Goal: Task Accomplishment & Management: Use online tool/utility

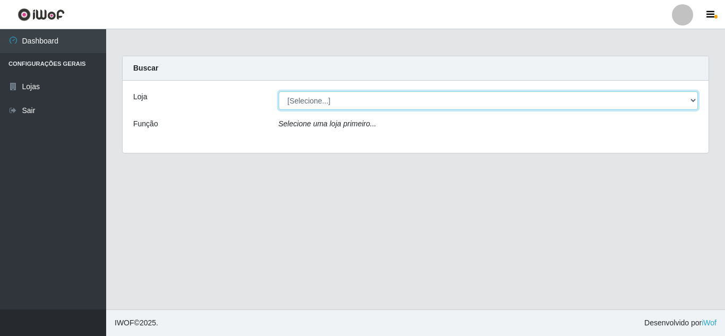
click at [444, 100] on select "[Selecione...] Queiroz Atacadão - [GEOGRAPHIC_DATA]" at bounding box center [489, 100] width 420 height 19
select select "225"
click at [279, 91] on select "[Selecione...] Queiroz Atacadão - [GEOGRAPHIC_DATA]" at bounding box center [489, 100] width 420 height 19
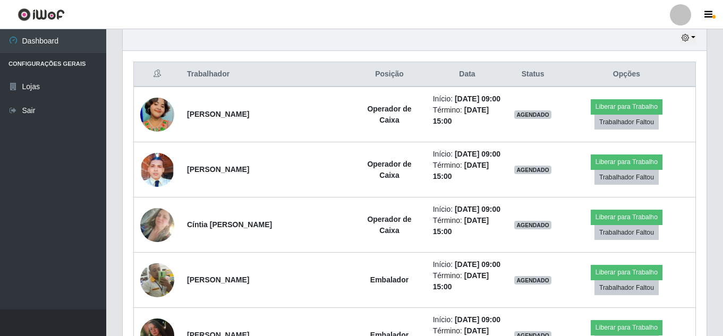
scroll to position [379, 0]
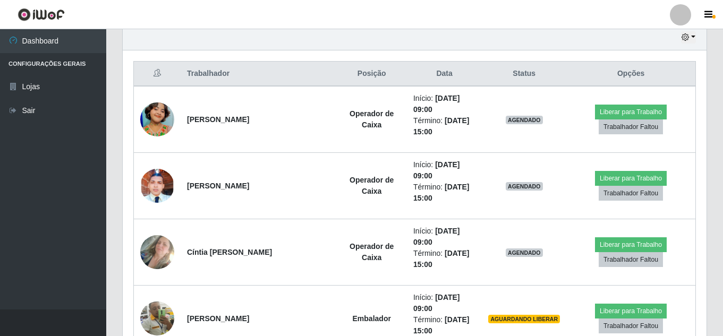
click at [613, 33] on div "Hoje 1 dia 3 dias 1 Semana Não encerrados" at bounding box center [414, 37] width 583 height 25
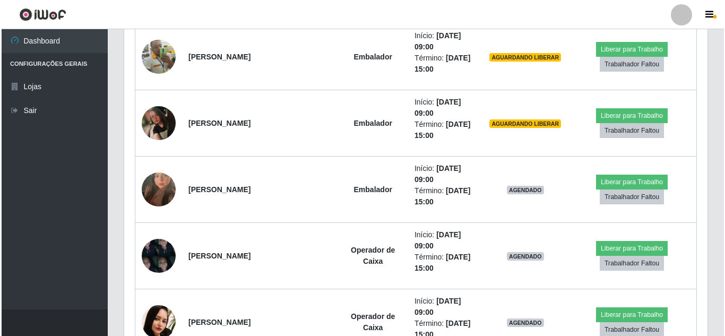
scroll to position [556, 0]
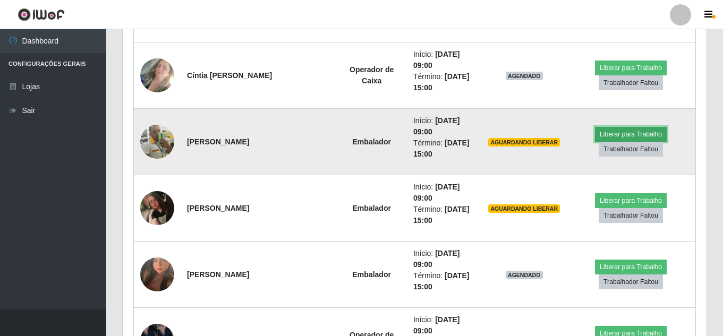
click at [626, 133] on button "Liberar para Trabalho" at bounding box center [631, 134] width 72 height 15
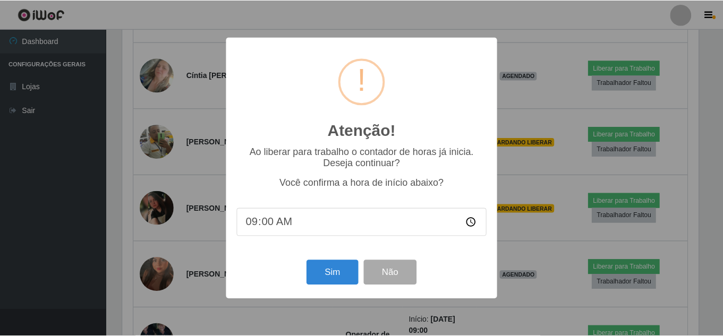
scroll to position [220, 578]
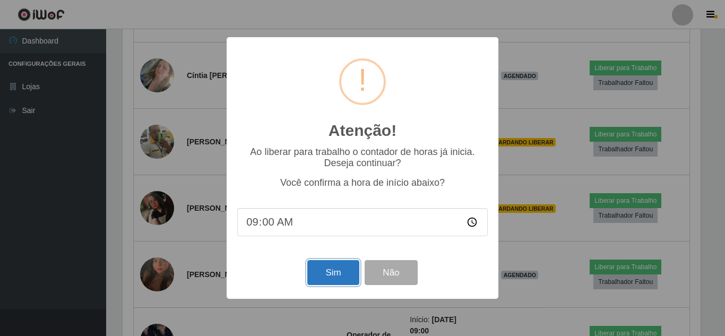
click at [327, 276] on button "Sim" at bounding box center [332, 272] width 51 height 25
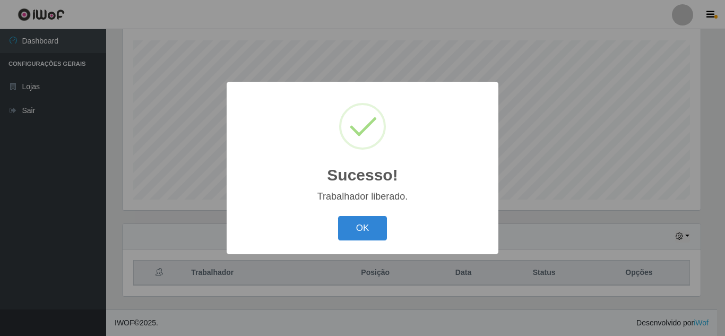
click at [338, 216] on button "OK" at bounding box center [362, 228] width 49 height 25
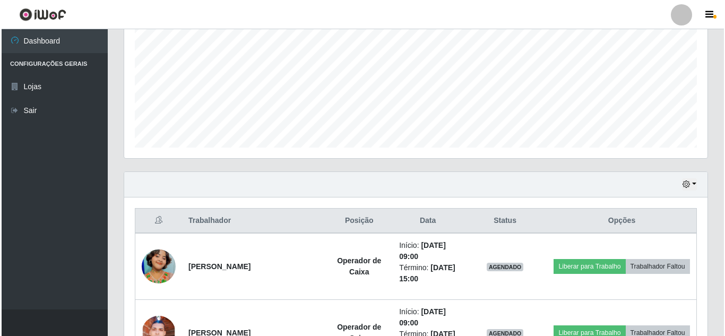
scroll to position [239, 0]
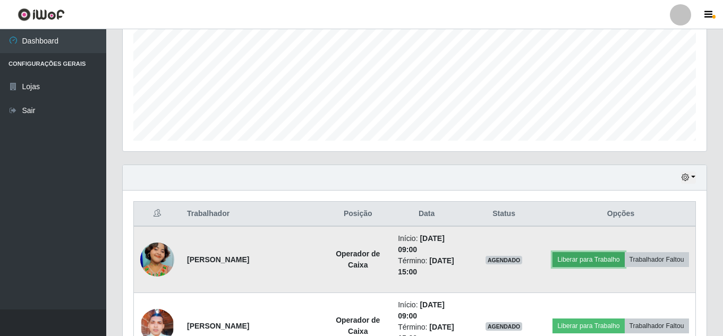
click at [624, 252] on button "Liberar para Trabalho" at bounding box center [588, 259] width 72 height 15
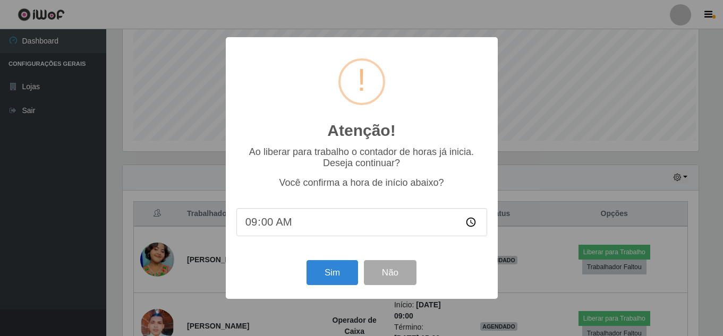
scroll to position [220, 578]
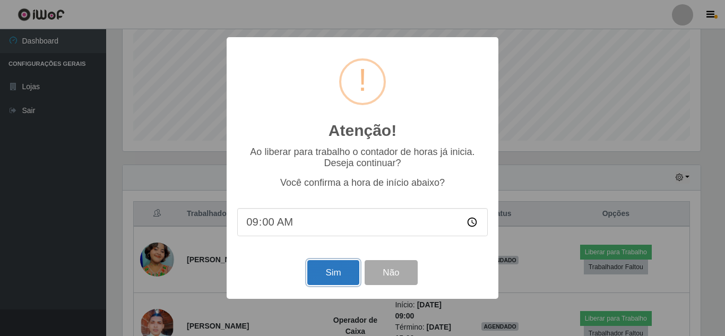
click at [318, 278] on button "Sim" at bounding box center [332, 272] width 51 height 25
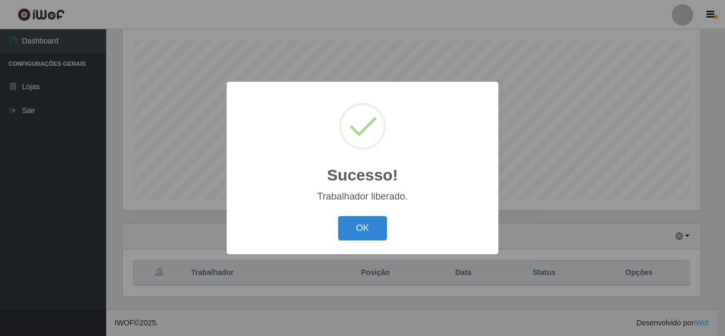
click at [338, 216] on button "OK" at bounding box center [362, 228] width 49 height 25
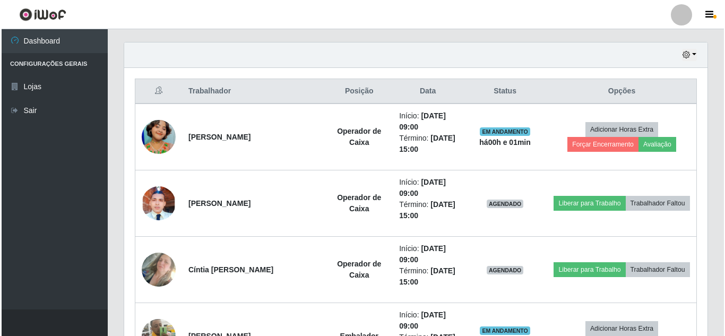
scroll to position [416, 0]
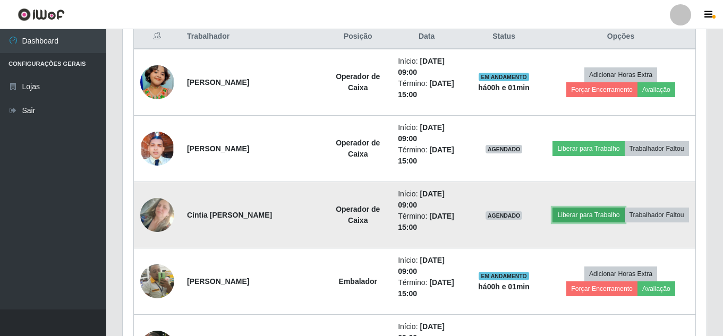
click at [624, 208] on button "Liberar para Trabalho" at bounding box center [588, 215] width 72 height 15
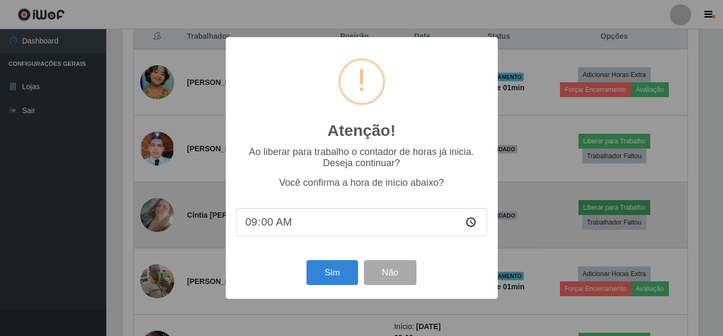
scroll to position [220, 578]
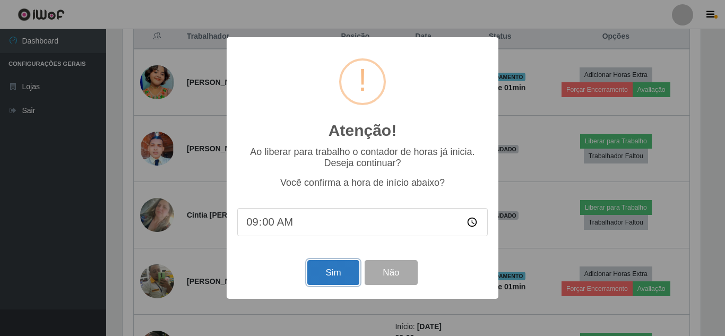
click at [321, 277] on button "Sim" at bounding box center [332, 272] width 51 height 25
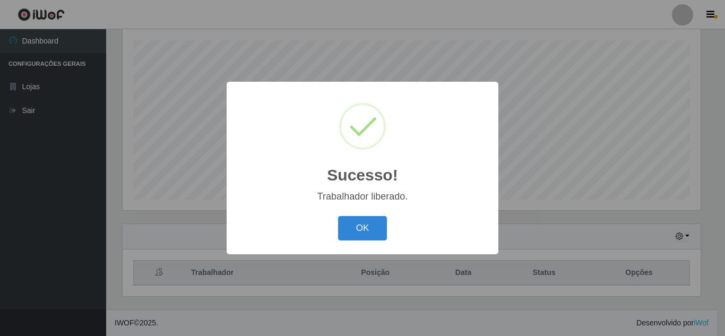
click at [338, 216] on button "OK" at bounding box center [362, 228] width 49 height 25
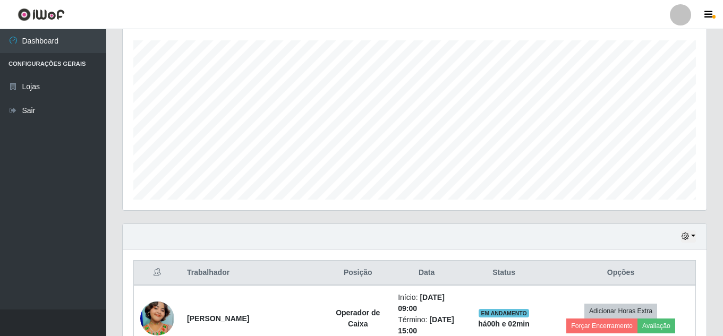
scroll to position [0, 0]
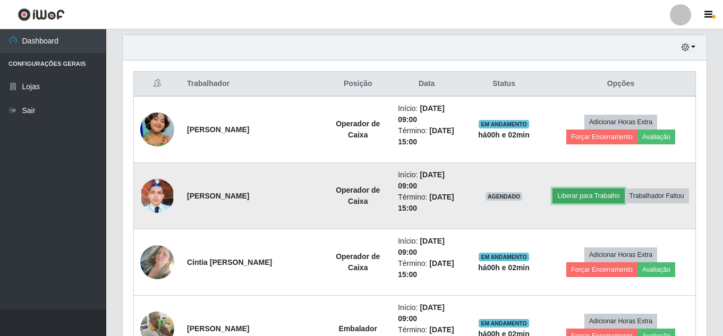
click at [624, 188] on button "Liberar para Trabalho" at bounding box center [588, 195] width 72 height 15
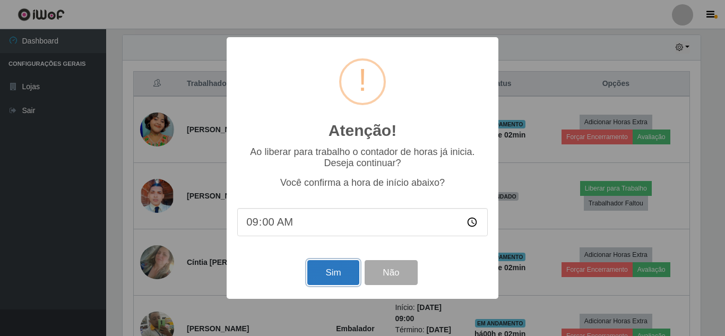
click at [332, 276] on button "Sim" at bounding box center [332, 272] width 51 height 25
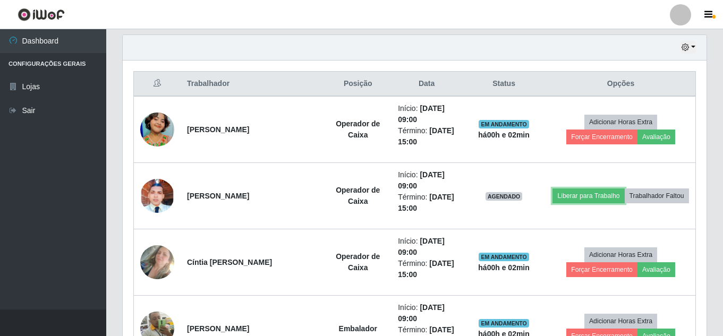
click at [552, 188] on button "Liberar para Trabalho" at bounding box center [588, 195] width 72 height 15
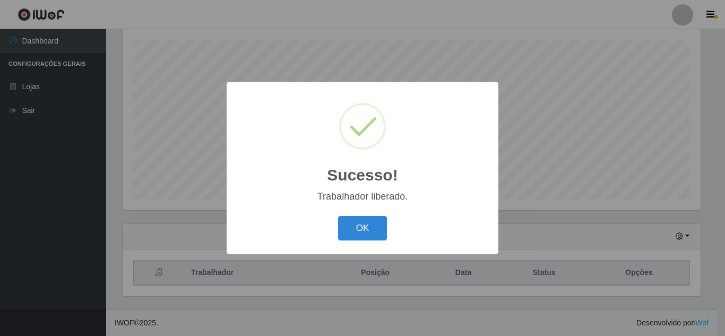
click at [338, 216] on button "OK" at bounding box center [362, 228] width 49 height 25
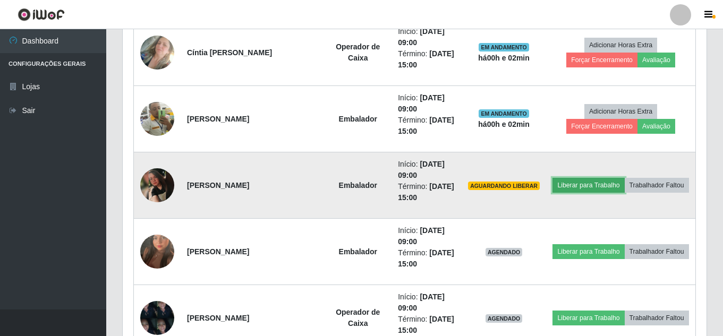
click at [623, 178] on button "Liberar para Trabalho" at bounding box center [588, 185] width 72 height 15
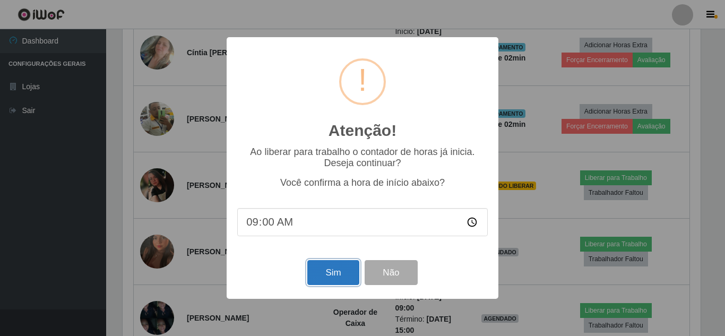
click at [326, 275] on button "Sim" at bounding box center [332, 272] width 51 height 25
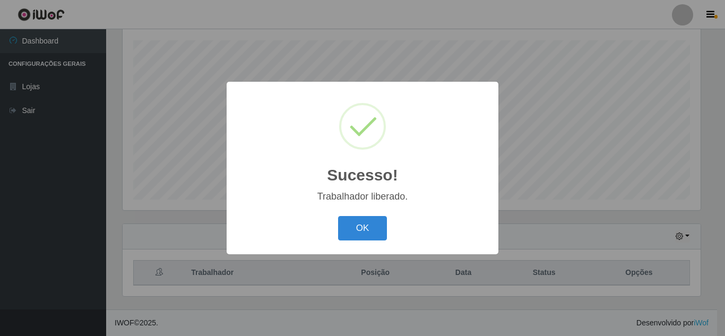
click at [338, 216] on button "OK" at bounding box center [362, 228] width 49 height 25
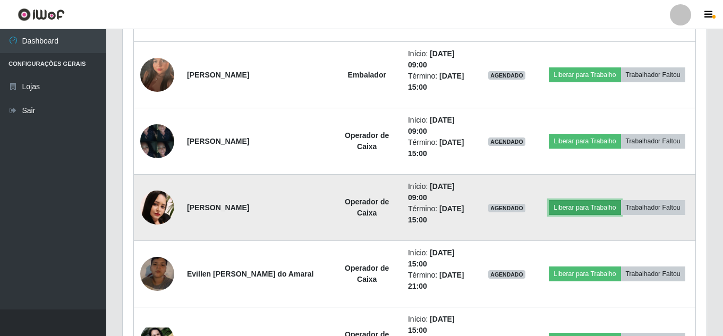
click at [608, 206] on button "Liberar para Trabalho" at bounding box center [584, 207] width 72 height 15
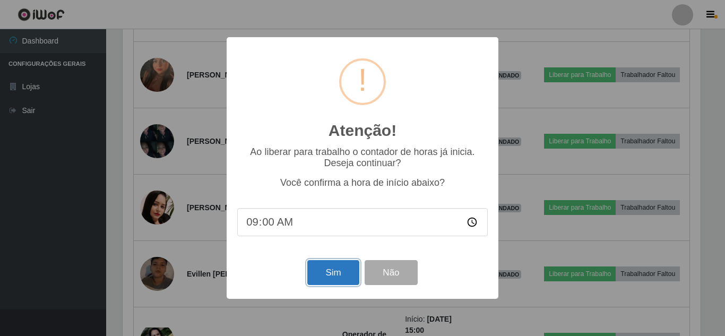
click at [334, 278] on button "Sim" at bounding box center [332, 272] width 51 height 25
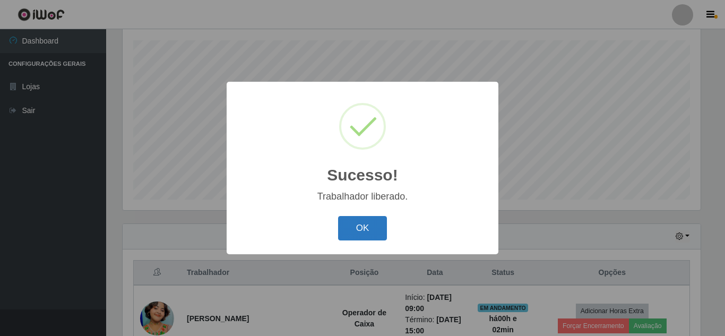
click at [367, 230] on button "OK" at bounding box center [362, 228] width 49 height 25
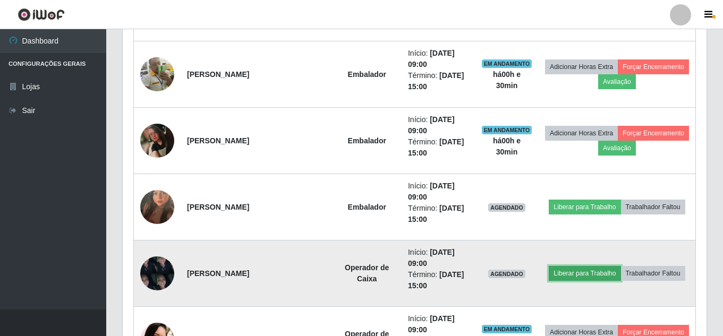
click at [586, 277] on button "Liberar para Trabalho" at bounding box center [584, 273] width 72 height 15
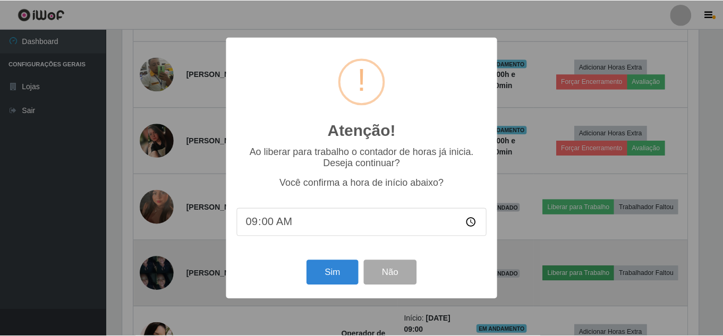
scroll to position [220, 578]
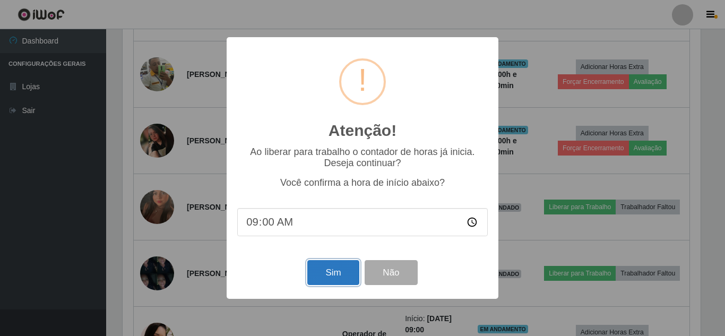
click at [331, 277] on button "Sim" at bounding box center [332, 272] width 51 height 25
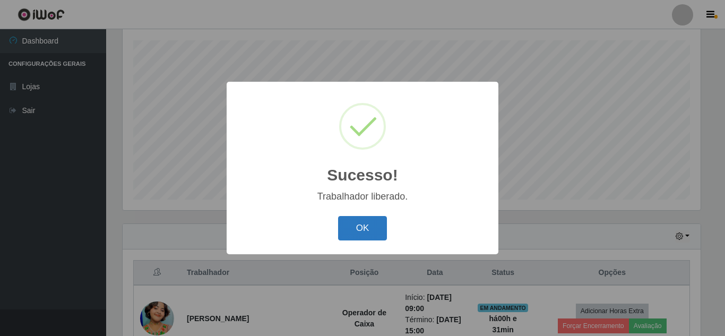
click at [366, 234] on button "OK" at bounding box center [362, 228] width 49 height 25
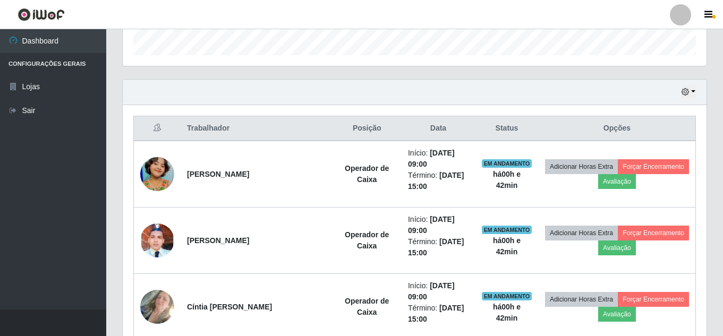
scroll to position [319, 0]
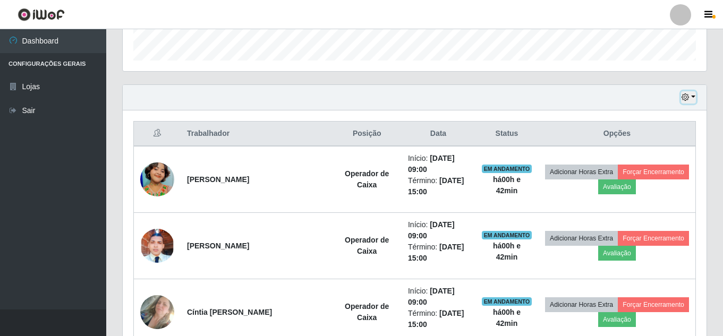
click at [686, 100] on icon "button" at bounding box center [684, 96] width 7 height 7
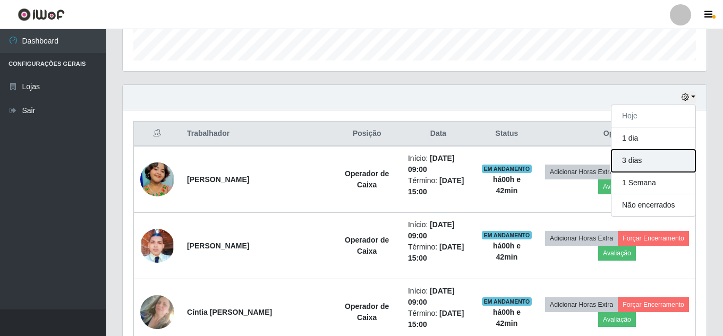
click at [652, 159] on button "3 dias" at bounding box center [653, 161] width 84 height 22
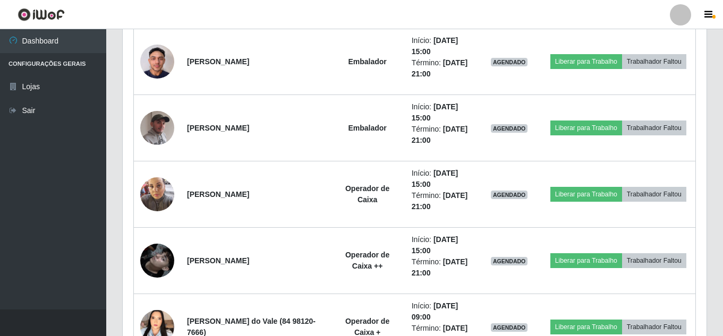
scroll to position [2251, 0]
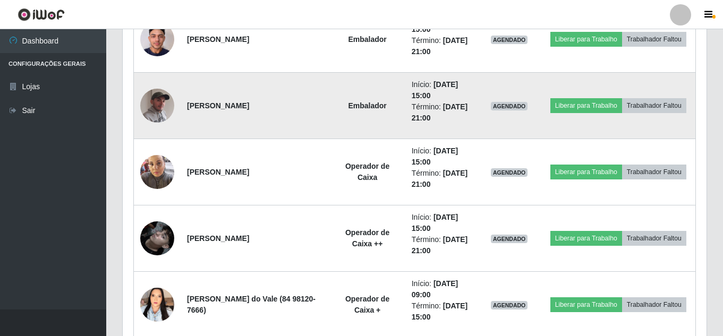
click at [541, 74] on td "AGENDADO" at bounding box center [509, 106] width 64 height 66
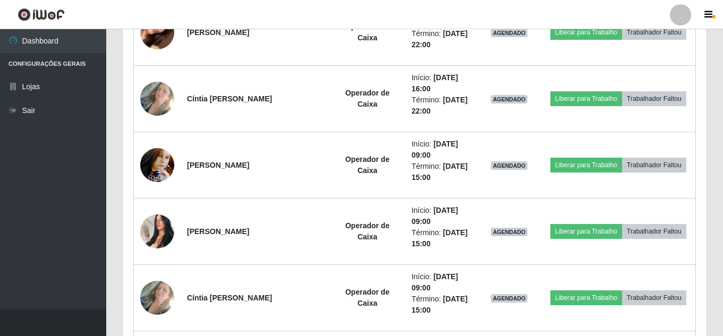
scroll to position [965, 0]
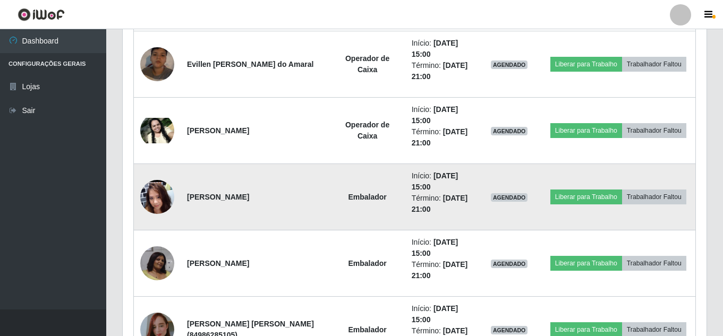
click at [506, 180] on td "AGENDADO" at bounding box center [509, 197] width 64 height 66
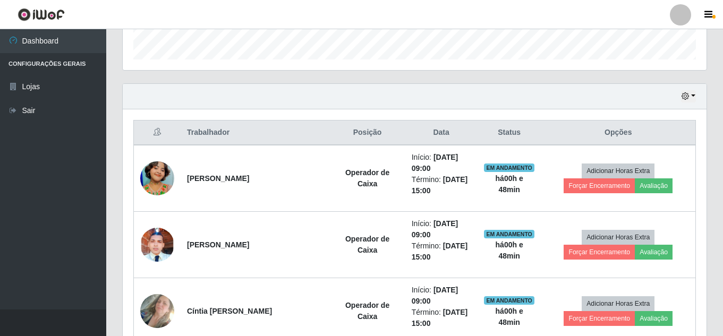
scroll to position [321, 0]
click at [681, 95] on button "button" at bounding box center [688, 96] width 15 height 12
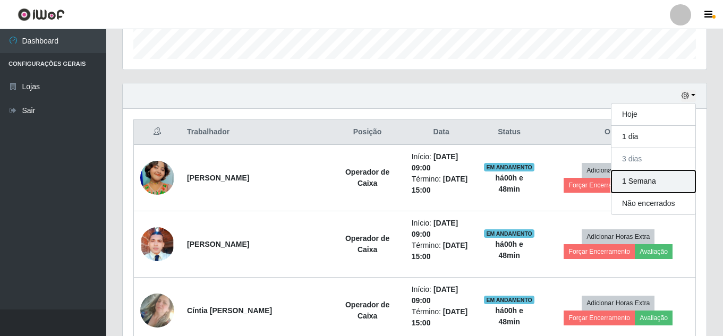
click at [637, 183] on button "1 Semana" at bounding box center [653, 181] width 84 height 22
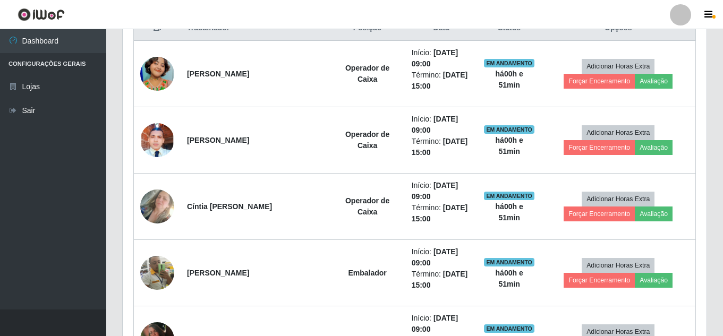
scroll to position [359, 0]
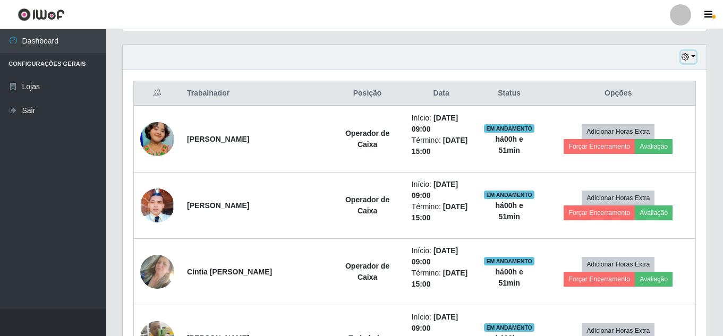
click at [682, 57] on icon "button" at bounding box center [684, 56] width 7 height 7
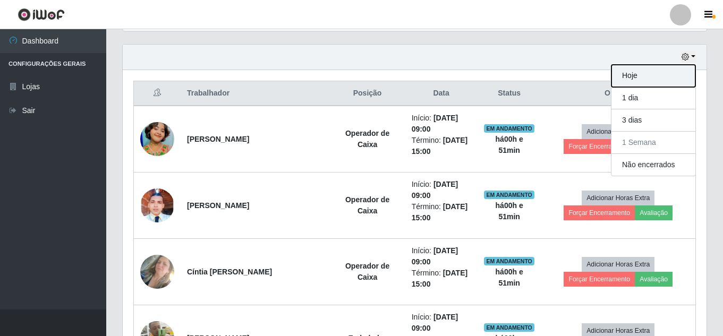
click at [635, 81] on button "Hoje" at bounding box center [653, 76] width 84 height 22
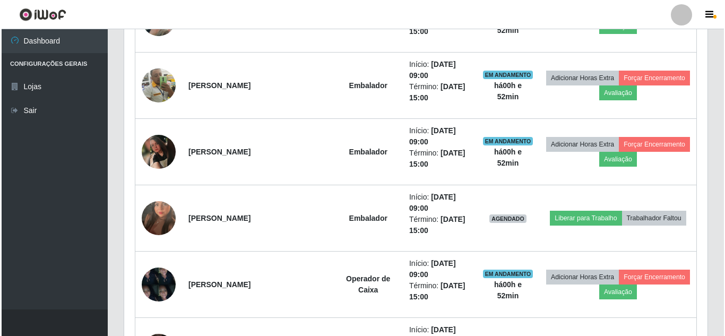
scroll to position [623, 0]
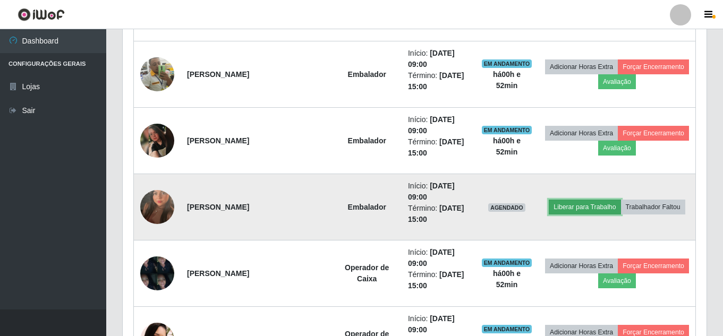
click at [572, 204] on button "Liberar para Trabalho" at bounding box center [584, 207] width 72 height 15
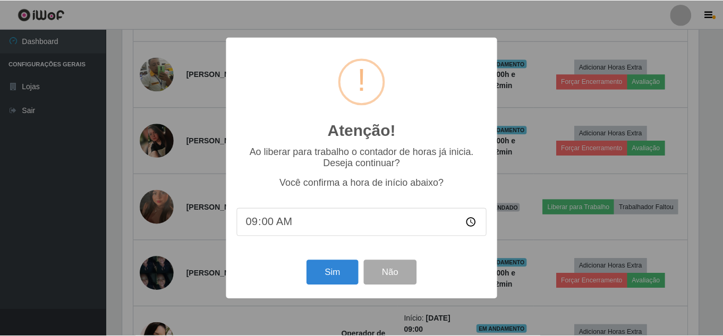
scroll to position [220, 578]
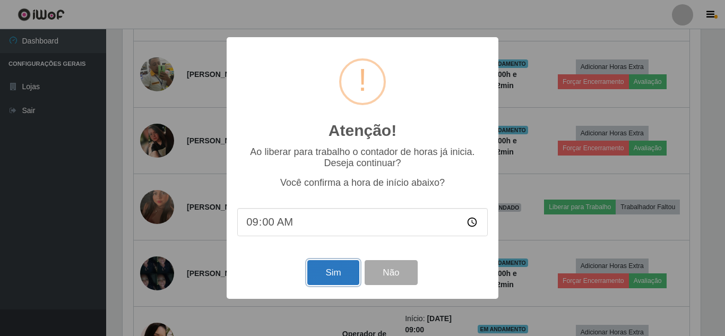
click at [345, 264] on button "Sim" at bounding box center [332, 272] width 51 height 25
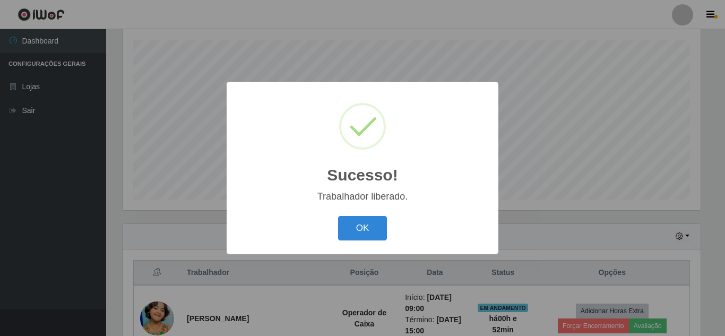
click at [338, 216] on button "OK" at bounding box center [362, 228] width 49 height 25
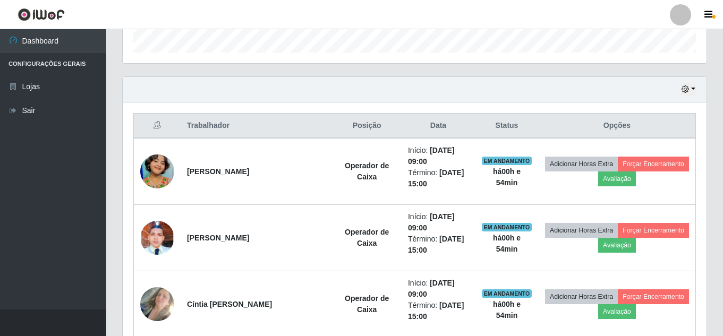
scroll to position [294, 0]
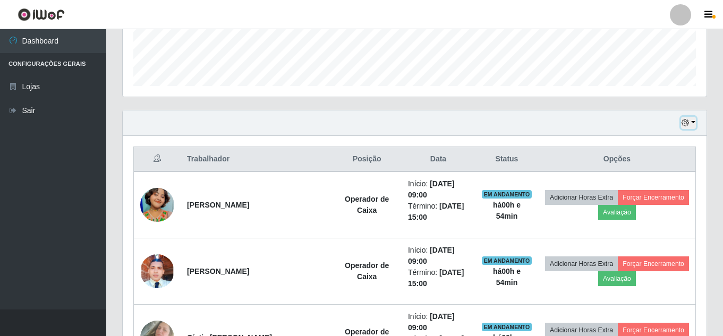
click at [693, 126] on button "button" at bounding box center [688, 123] width 15 height 12
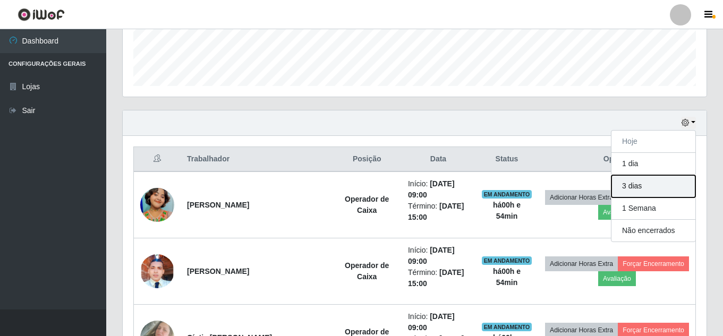
click at [630, 185] on button "3 dias" at bounding box center [653, 186] width 84 height 22
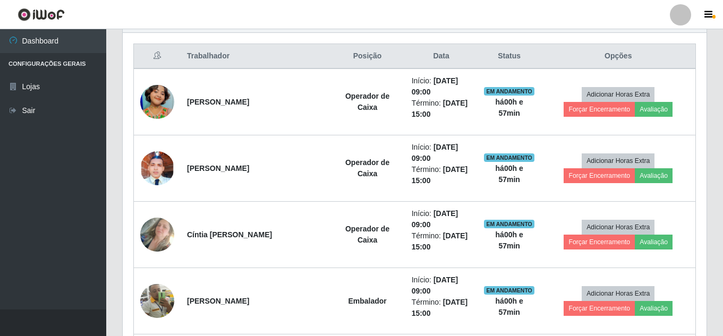
scroll to position [206, 0]
